Goal: Communication & Community: Ask a question

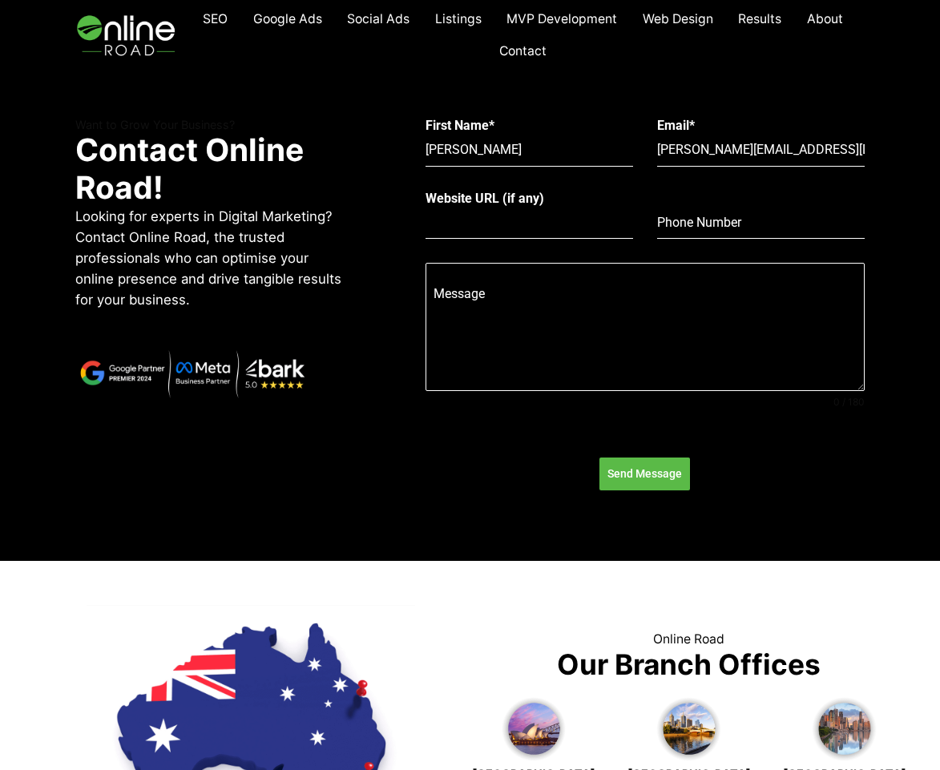
type input "[URL][DOMAIN_NAME]"
click at [727, 227] on input "Phone Number" at bounding box center [761, 223] width 208 height 33
click at [729, 220] on input "Phone Number" at bounding box center [761, 223] width 208 height 33
paste input "6597343106"
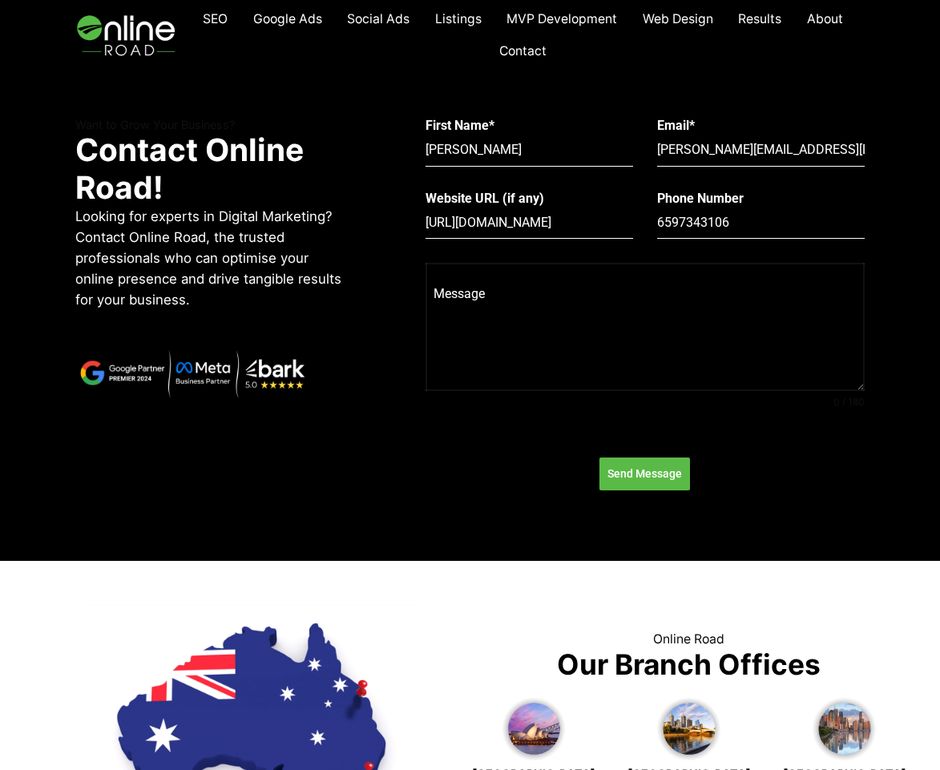
type input "6597343106"
click at [604, 349] on textarea "Message" at bounding box center [646, 327] width 440 height 128
click at [633, 337] on textarea "Message" at bounding box center [646, 327] width 440 height 128
paste textarea "We are looking for a team or agency to create and manage Google Ads campaigns f…"
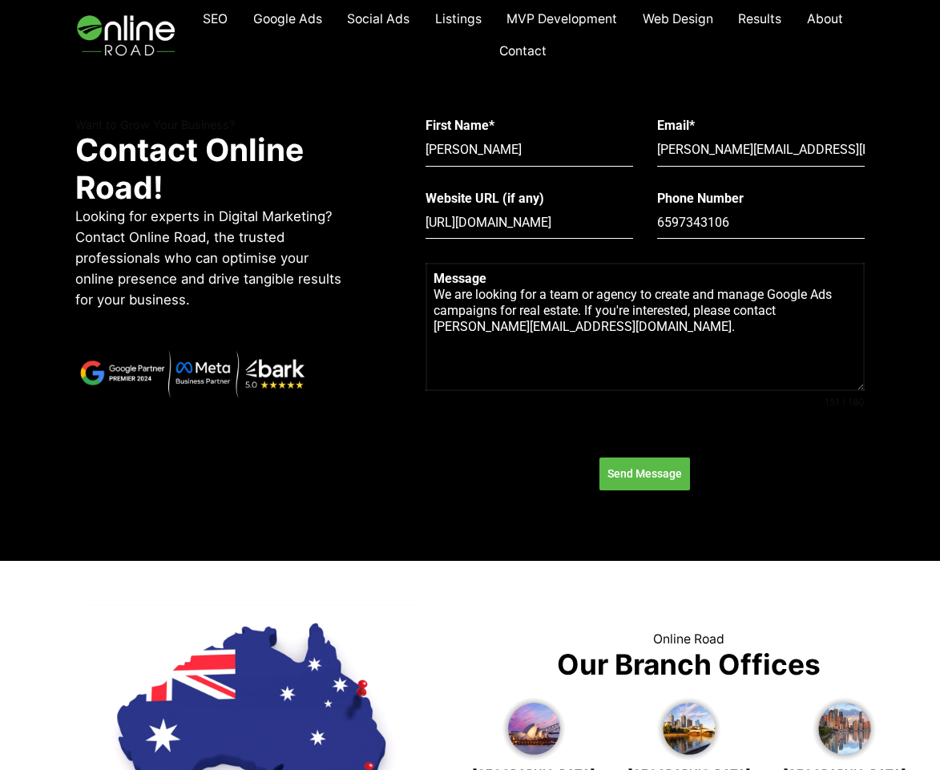
type textarea "We are looking for a team or agency to create and manage Google Ads campaigns f…"
click at [639, 478] on span "Send Message" at bounding box center [644, 474] width 75 height 16
